Goal: Transaction & Acquisition: Purchase product/service

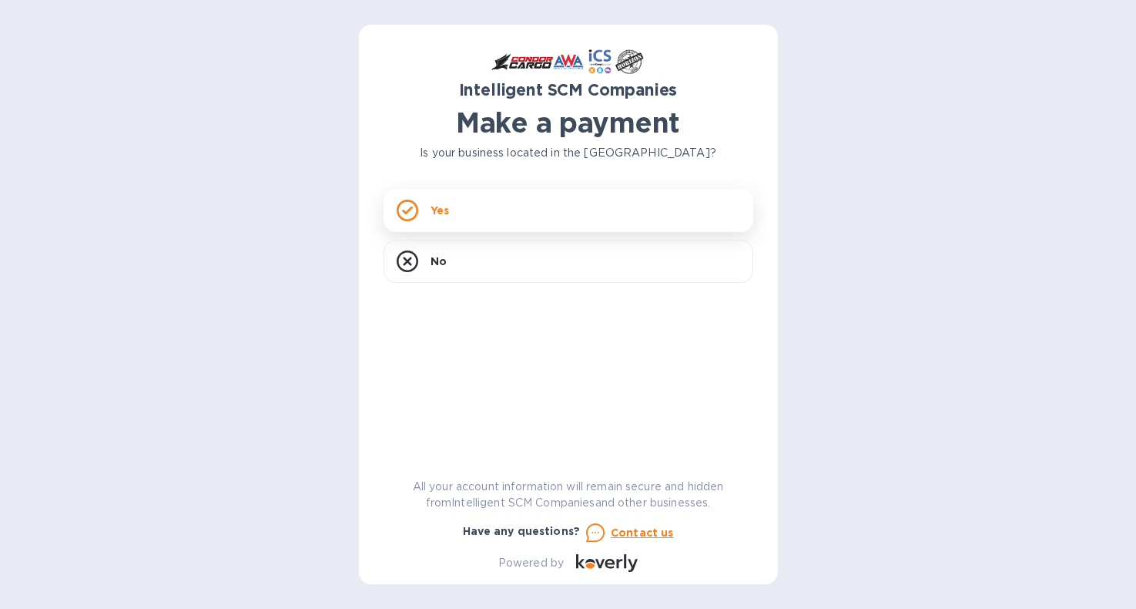
click at [445, 213] on p "Yes" at bounding box center [440, 210] width 18 height 15
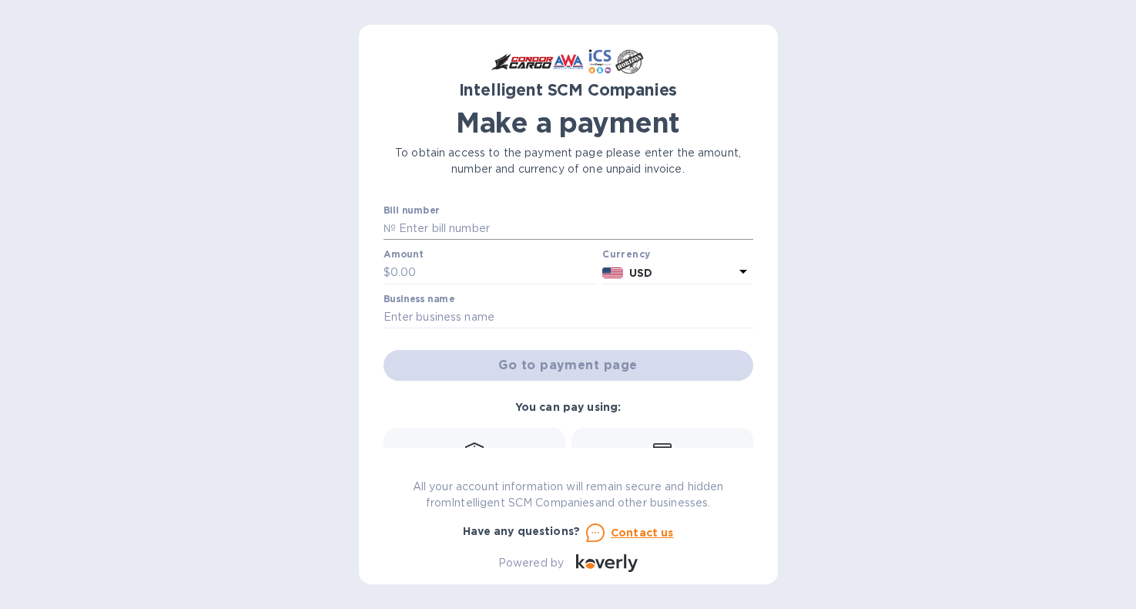
click at [424, 228] on input "text" at bounding box center [575, 228] width 358 height 23
paste input "S00517081"
type input "S00517081"
click at [415, 313] on input "text" at bounding box center [569, 317] width 370 height 23
type input "5411 LLC"
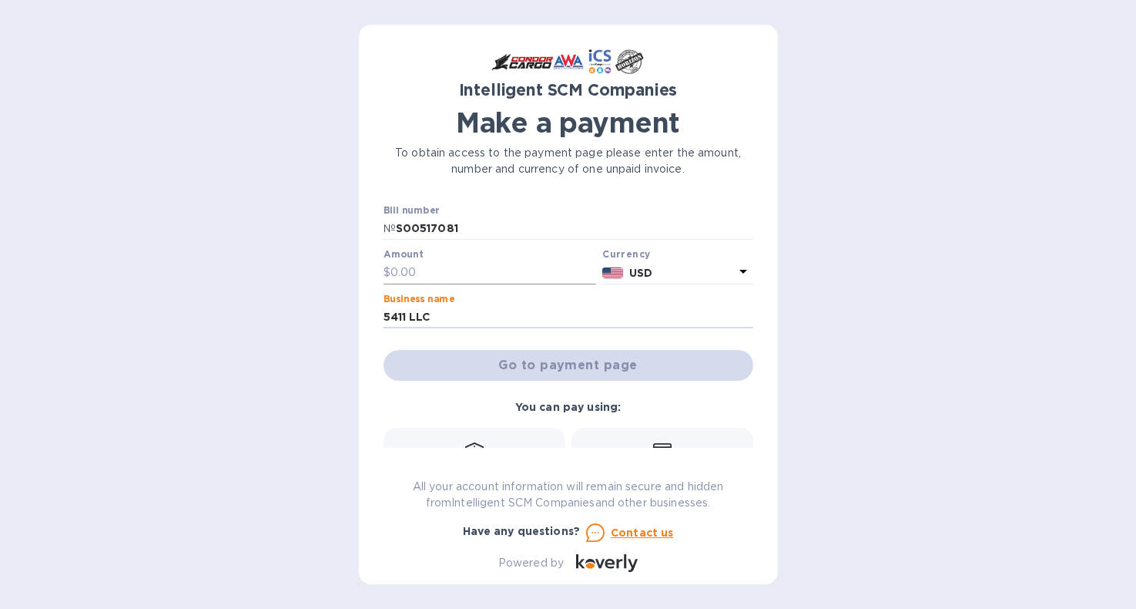
click at [405, 273] on input "text" at bounding box center [494, 272] width 206 height 23
click at [427, 276] on input "text" at bounding box center [494, 272] width 206 height 23
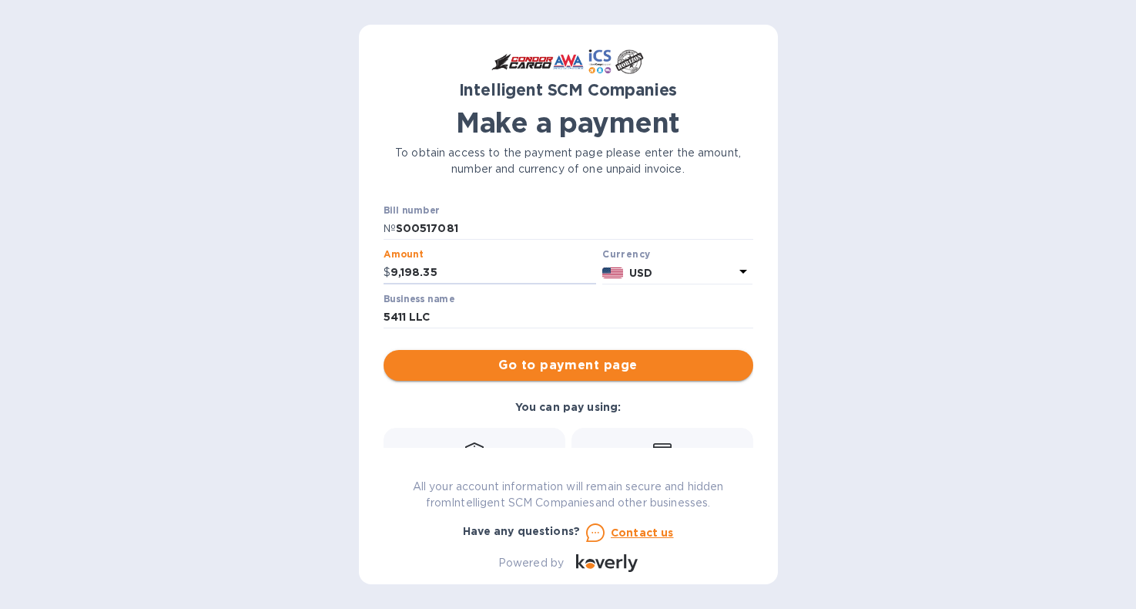
type input "9,198.35"
click at [582, 369] on span "Go to payment page" at bounding box center [568, 365] width 345 height 18
